Goal: Task Accomplishment & Management: Manage account settings

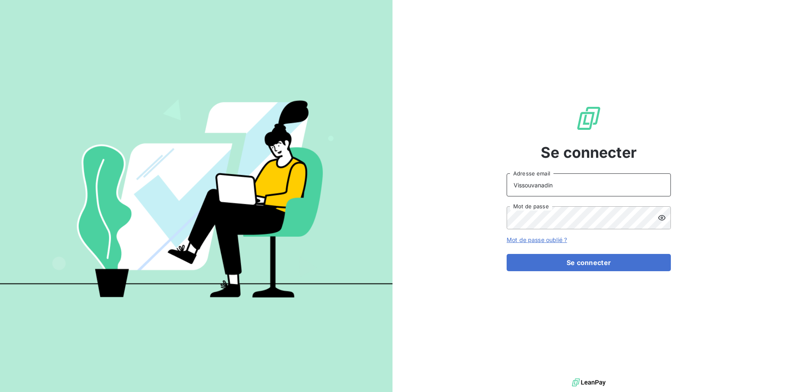
drag, startPoint x: 565, startPoint y: 184, endPoint x: 457, endPoint y: 184, distance: 107.6
click at [457, 184] on div "Se connecter Vissouvanadin Adresse email Mot de passe Mot de passe oublié ? Se …" at bounding box center [589, 188] width 393 height 376
type input "[EMAIL_ADDRESS][DOMAIN_NAME]"
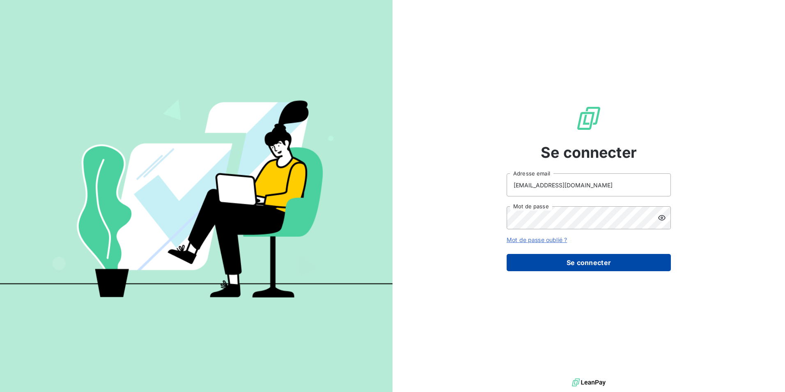
click at [599, 260] on button "Se connecter" at bounding box center [589, 262] width 164 height 17
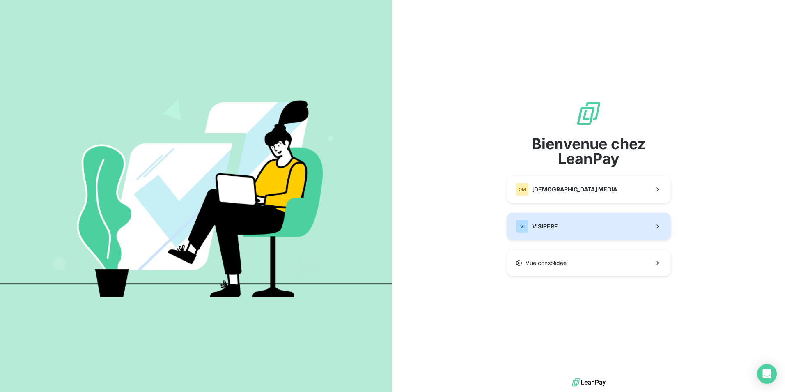
click at [602, 229] on button "VI VISIPERF" at bounding box center [589, 226] width 164 height 27
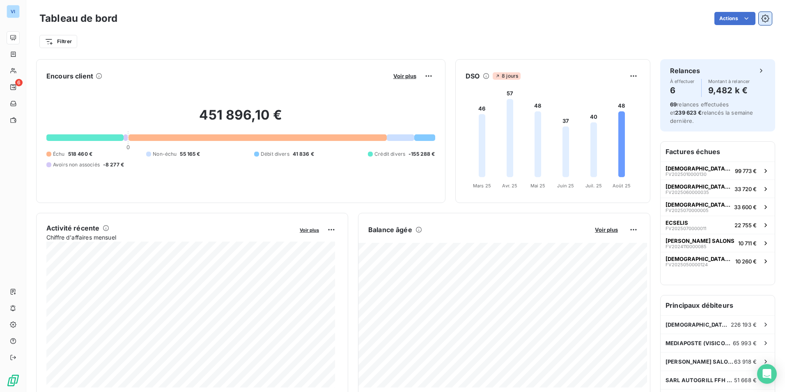
click at [761, 22] on icon "button" at bounding box center [765, 18] width 8 height 8
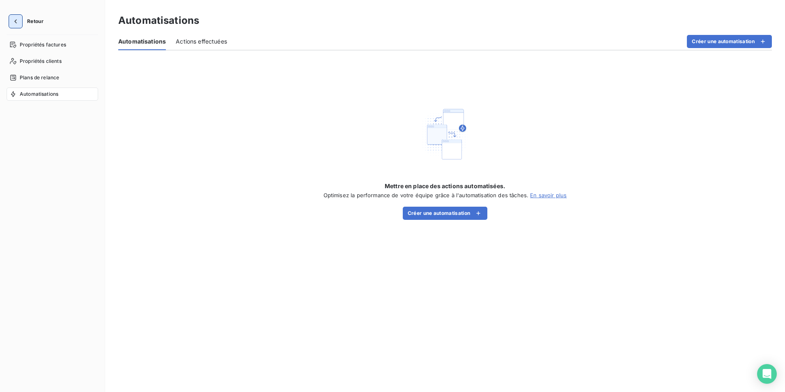
click at [14, 24] on icon "button" at bounding box center [15, 21] width 8 height 8
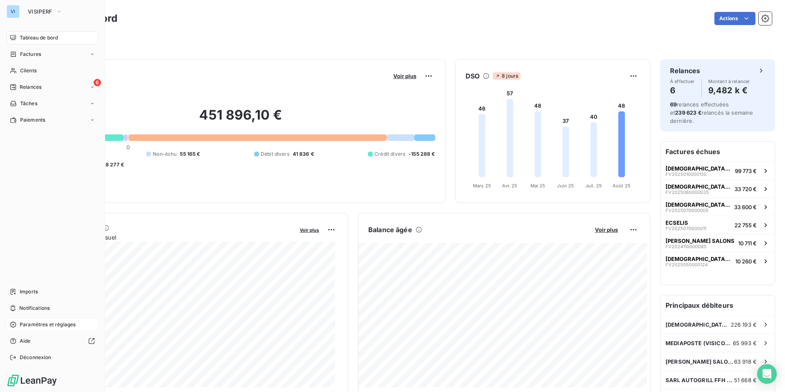
click at [57, 328] on span "Paramètres et réglages" at bounding box center [48, 324] width 56 height 7
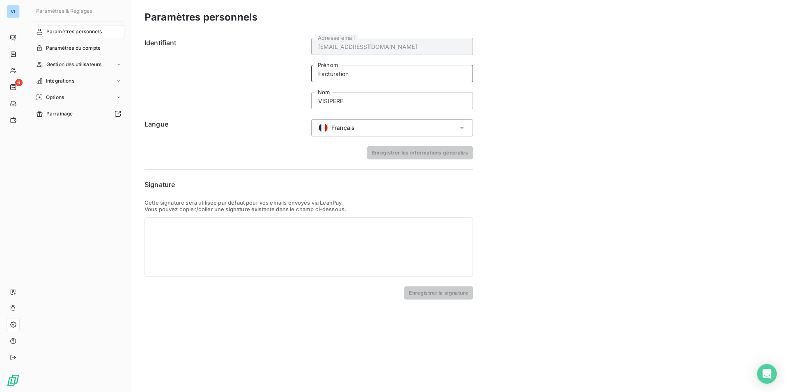
click at [357, 75] on input "Facturation" at bounding box center [392, 73] width 162 height 17
drag, startPoint x: 363, startPoint y: 74, endPoint x: 291, endPoint y: 72, distance: 72.7
click at [291, 72] on div "Identifiant [EMAIL_ADDRESS][DOMAIN_NAME] Adresse email Facturation Prénom VISIP…" at bounding box center [309, 73] width 329 height 71
type input "SERVICE"
type input "FACTURATION"
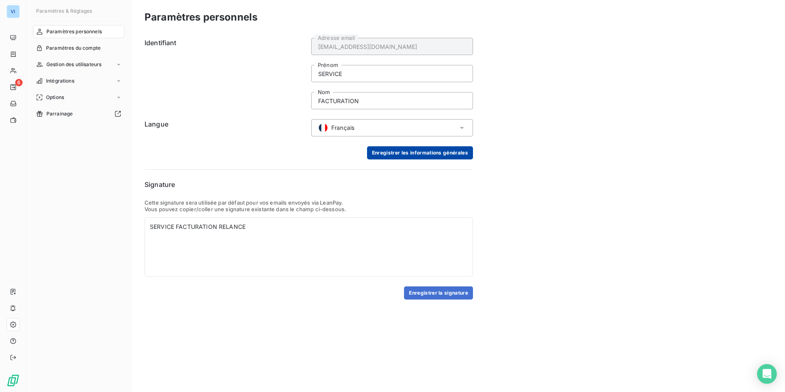
click at [466, 157] on button "Enregistrer les informations générales" at bounding box center [420, 152] width 106 height 13
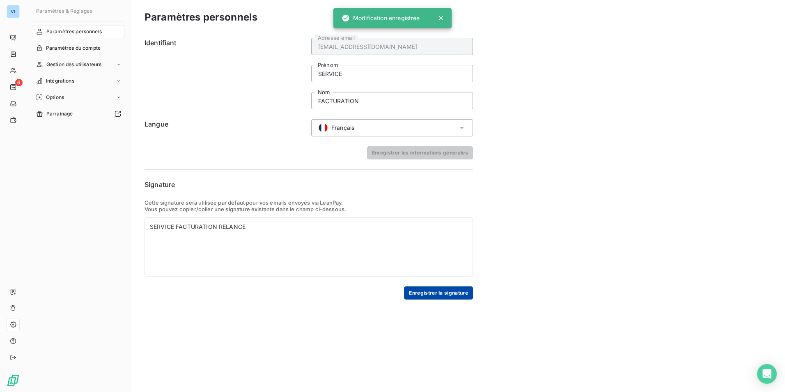
click at [464, 293] on button "Enregistrer la signature" at bounding box center [438, 292] width 69 height 13
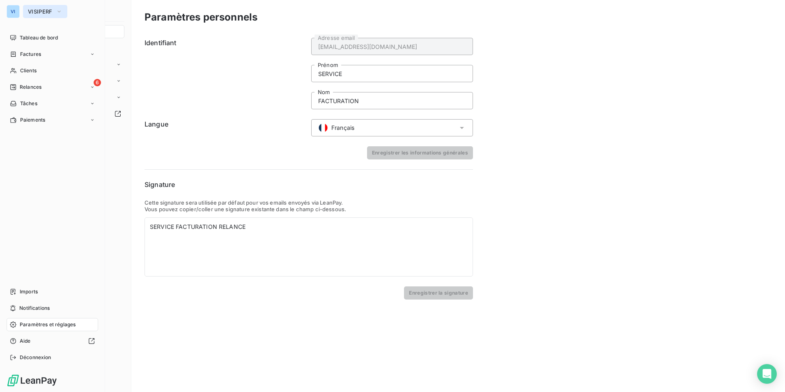
click at [47, 8] on span "VISIPERF" at bounding box center [40, 11] width 25 height 7
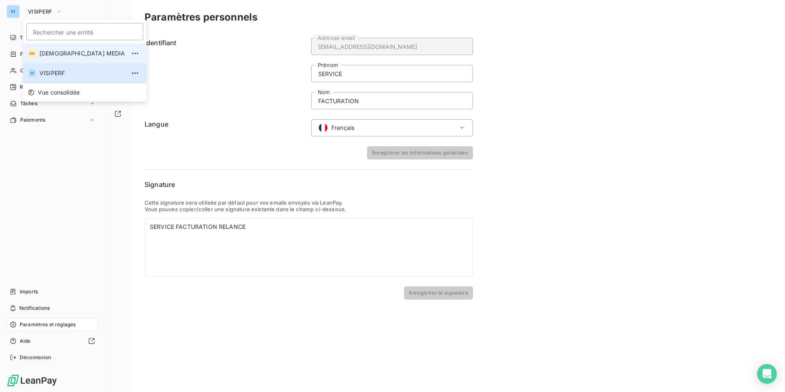
click at [55, 55] on span "[DEMOGRAPHIC_DATA] MEDIA" at bounding box center [82, 53] width 86 height 8
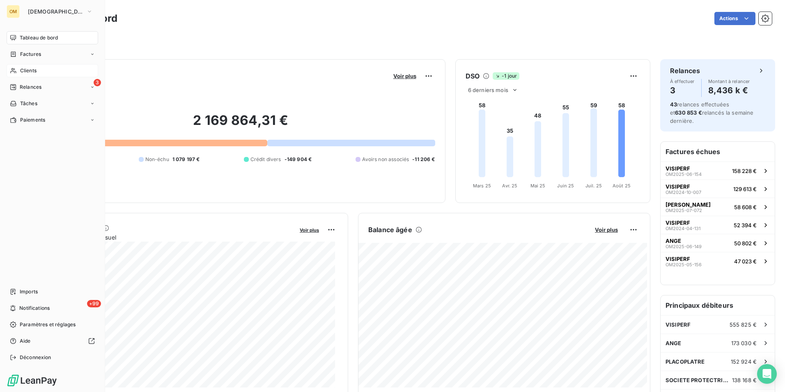
click at [20, 69] on span "Clients" at bounding box center [28, 70] width 16 height 7
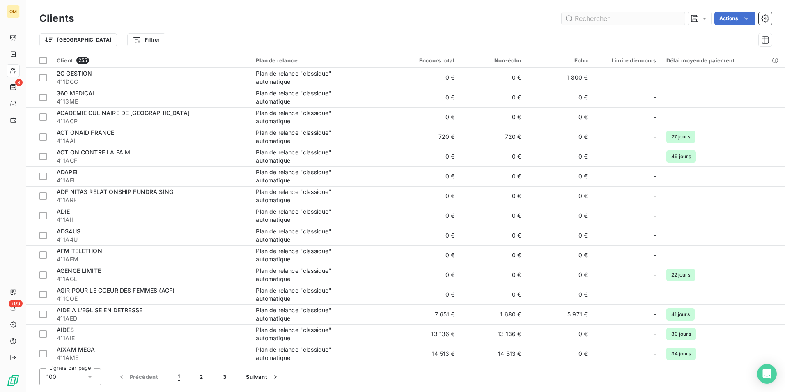
click at [629, 14] on input "text" at bounding box center [623, 18] width 123 height 13
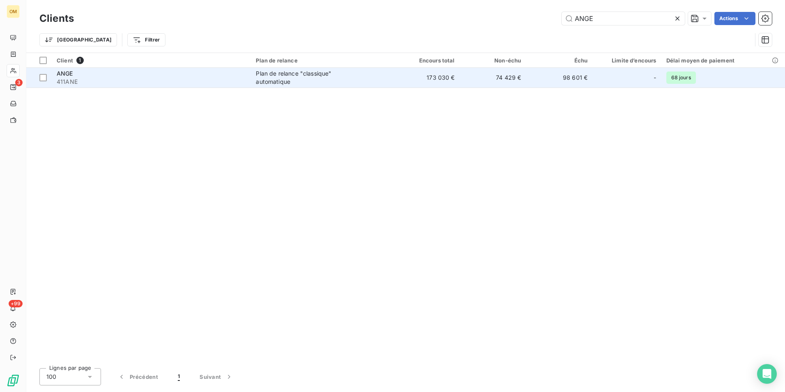
type input "ANGE"
click at [509, 85] on td "74 429 €" at bounding box center [493, 78] width 67 height 20
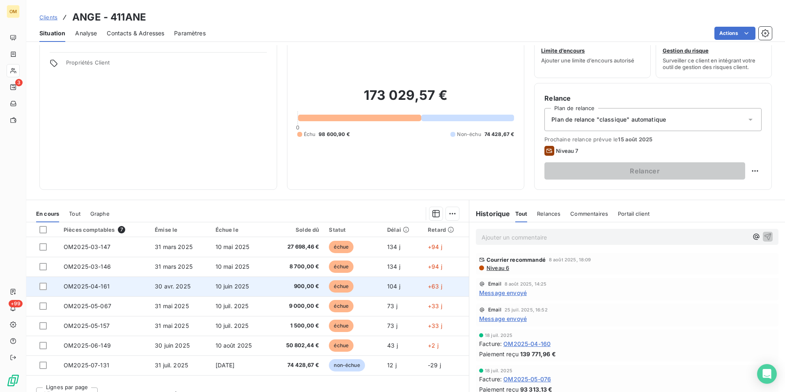
scroll to position [38, 0]
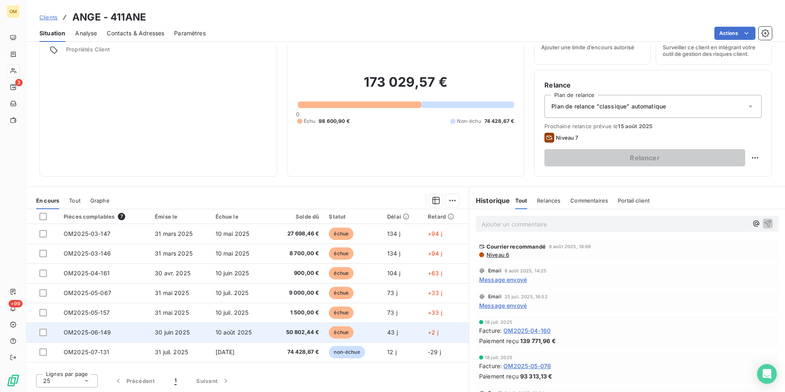
click at [276, 338] on td "50 802,44 €" at bounding box center [296, 332] width 55 height 20
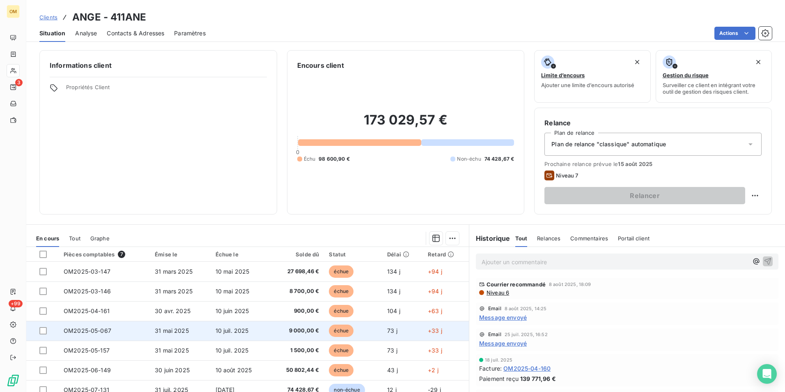
scroll to position [38, 0]
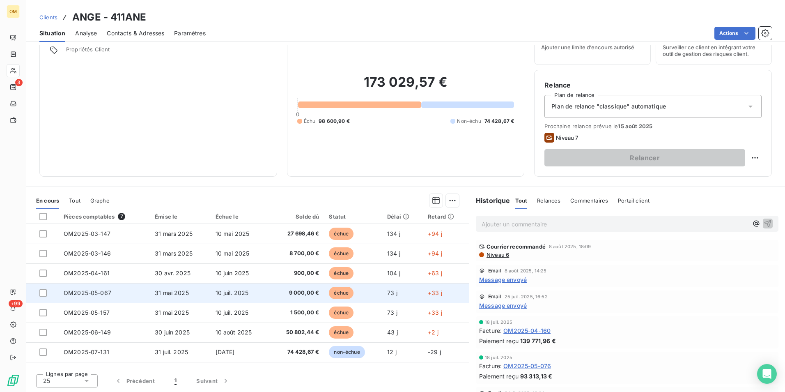
click at [207, 297] on td "31 mai 2025" at bounding box center [180, 293] width 60 height 20
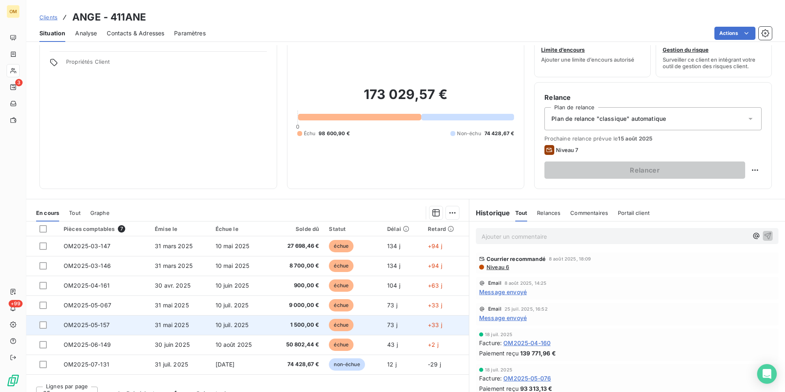
scroll to position [38, 0]
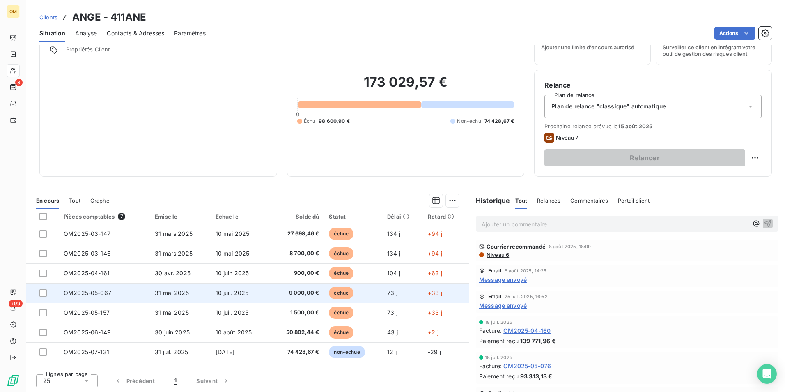
click at [193, 292] on td "31 mai 2025" at bounding box center [180, 293] width 60 height 20
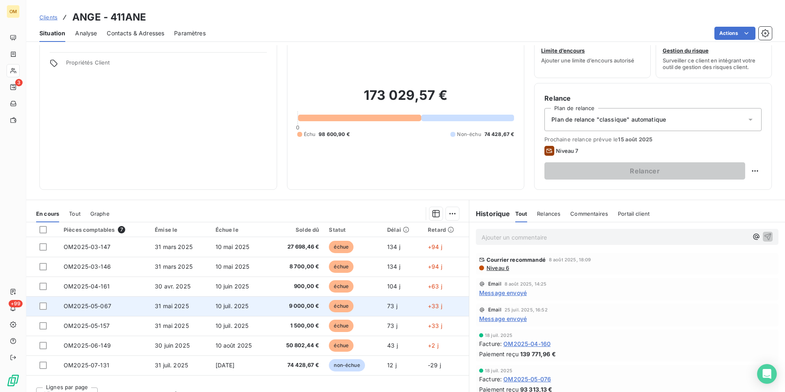
scroll to position [38, 0]
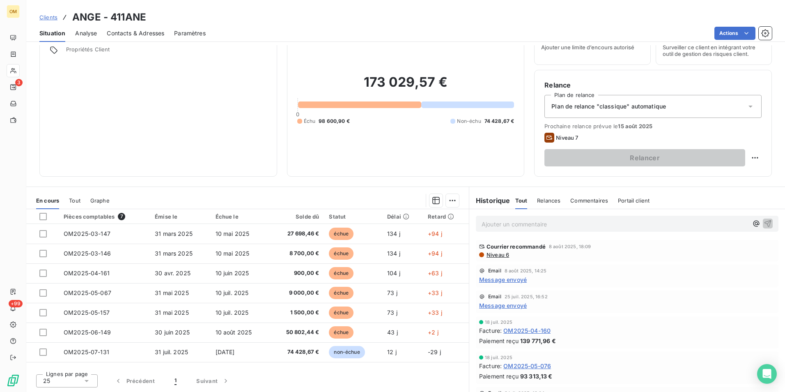
click at [72, 204] on div "Tout" at bounding box center [74, 200] width 11 height 17
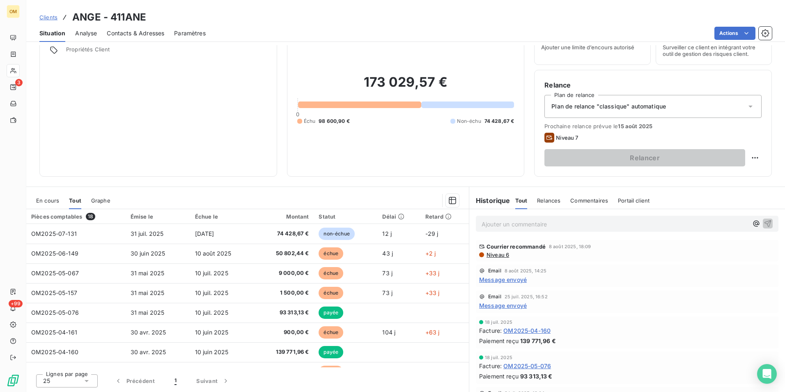
click at [44, 202] on span "En cours" at bounding box center [47, 200] width 23 height 7
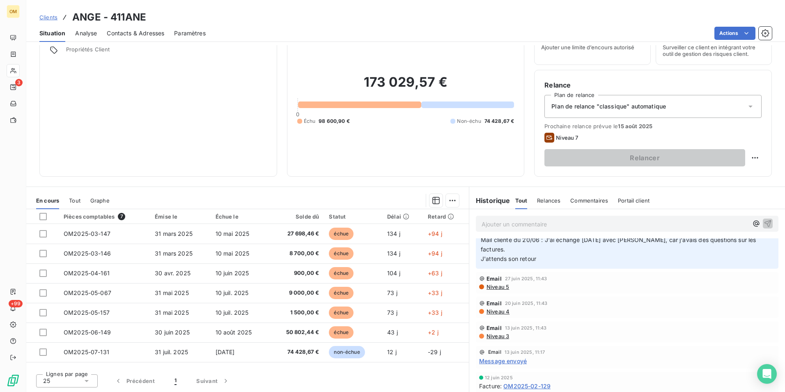
scroll to position [287, 0]
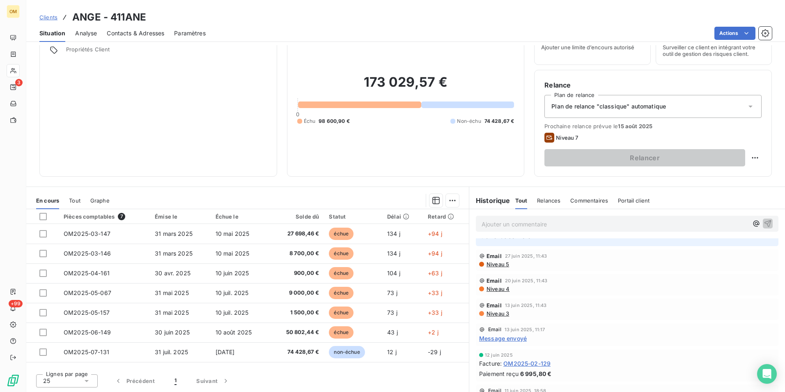
click at [512, 334] on span "Message envoyé" at bounding box center [503, 338] width 48 height 9
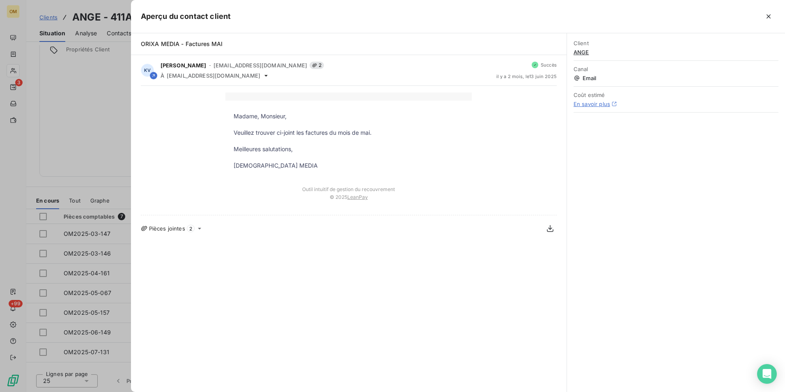
click at [189, 227] on span "2" at bounding box center [191, 228] width 8 height 7
click at [194, 230] on div "Pièces jointes 2" at bounding box center [349, 228] width 416 height 13
click at [177, 228] on span "Pièces jointes" at bounding box center [167, 228] width 36 height 7
click at [201, 226] on icon at bounding box center [199, 228] width 7 height 7
click at [67, 122] on div at bounding box center [392, 196] width 785 height 392
